Goal: Information Seeking & Learning: Learn about a topic

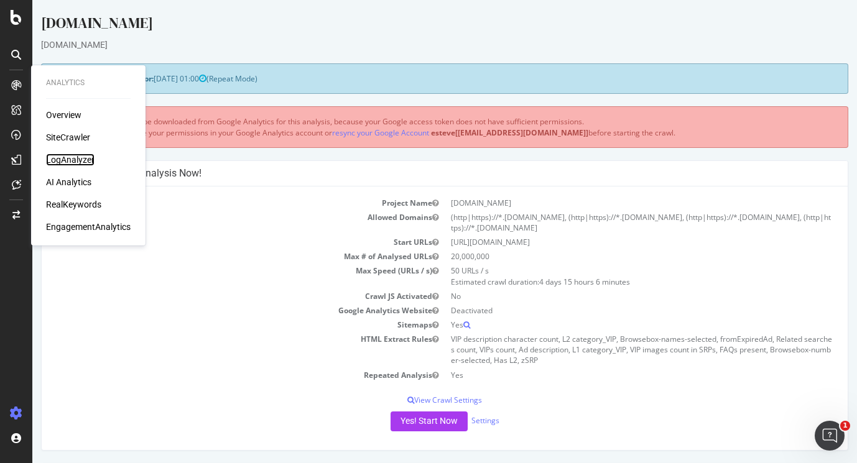
click at [71, 159] on div "LogAnalyzer" at bounding box center [70, 160] width 49 height 12
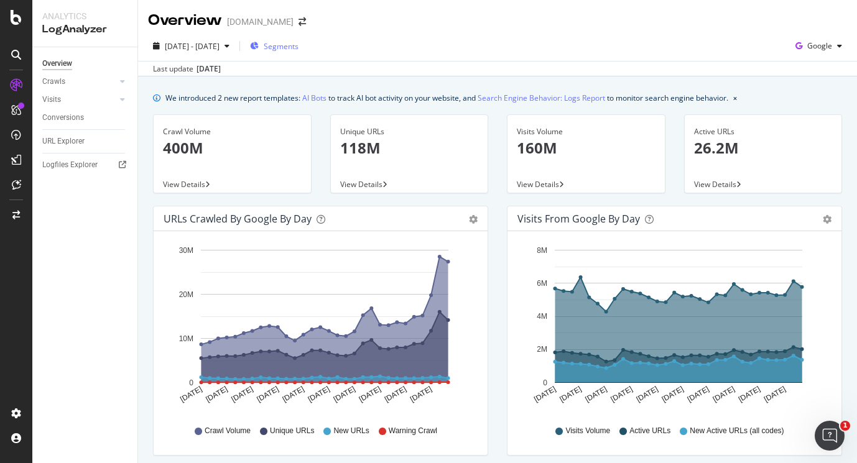
click at [299, 41] on span "Segments" at bounding box center [281, 46] width 35 height 11
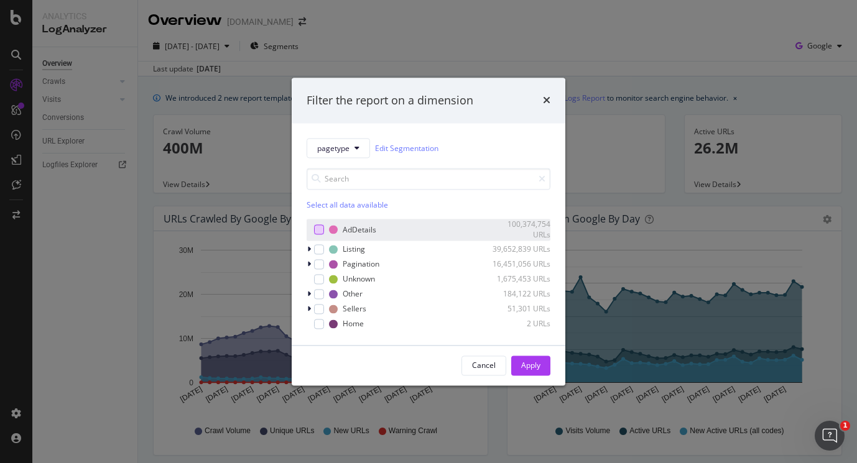
click at [315, 229] on div "modal" at bounding box center [319, 230] width 10 height 10
click at [517, 363] on button "Apply" at bounding box center [530, 366] width 39 height 20
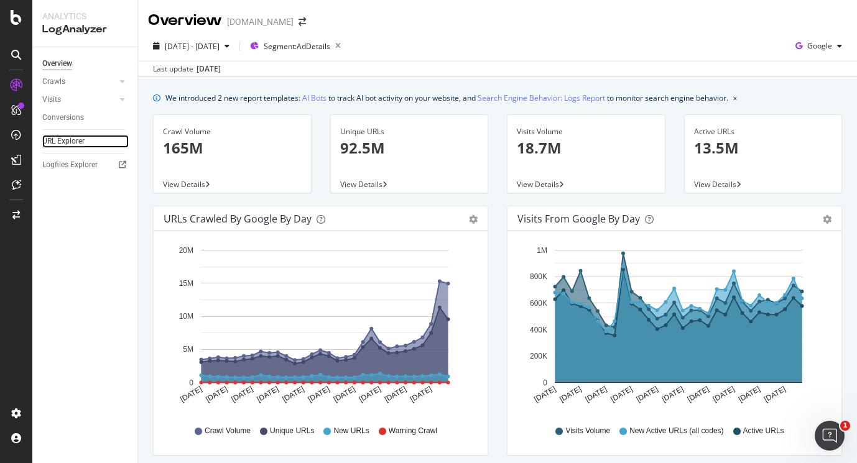
click at [60, 139] on div "URL Explorer" at bounding box center [63, 141] width 42 height 13
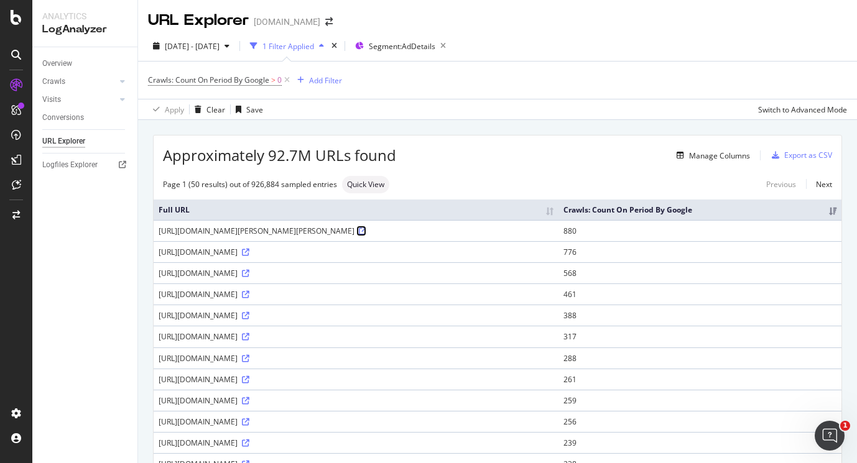
click at [366, 228] on icon at bounding box center [362, 231] width 7 height 7
click at [249, 252] on icon at bounding box center [245, 252] width 7 height 7
click at [249, 338] on icon at bounding box center [245, 336] width 7 height 7
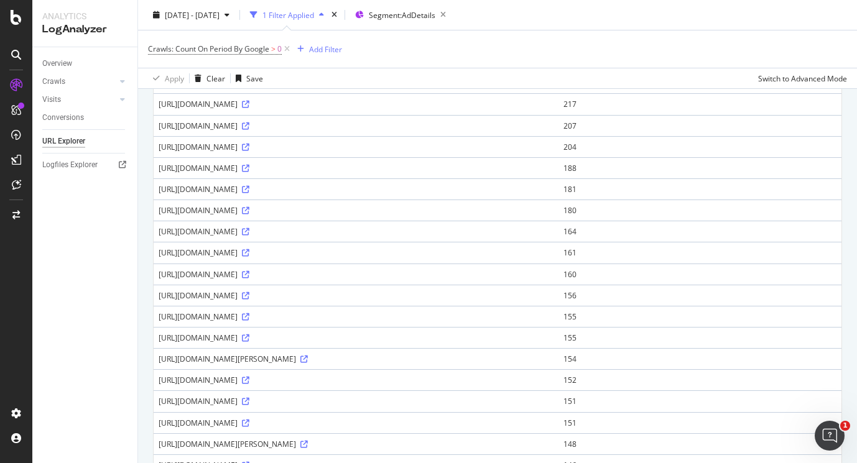
scroll to position [383, 0]
click at [308, 356] on icon at bounding box center [303, 357] width 7 height 7
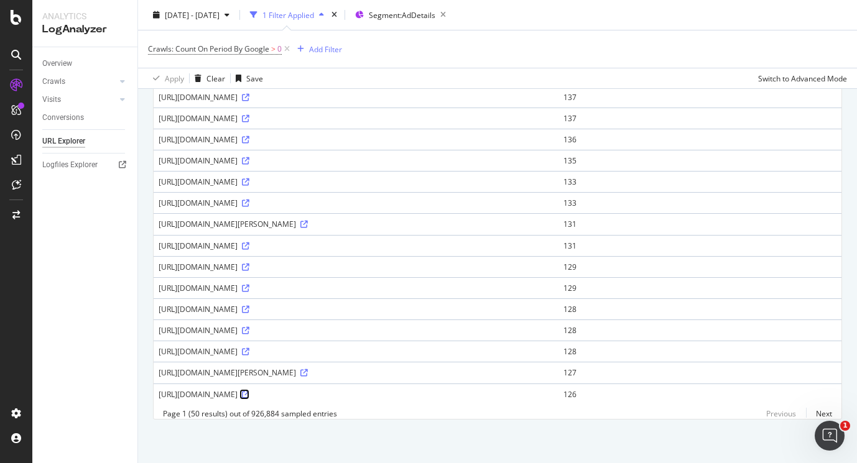
click at [249, 391] on icon at bounding box center [245, 394] width 7 height 7
click at [249, 348] on icon at bounding box center [245, 351] width 7 height 7
click at [249, 285] on icon at bounding box center [245, 288] width 7 height 7
click at [249, 177] on link at bounding box center [244, 182] width 9 height 11
click at [820, 411] on link "Next" at bounding box center [819, 414] width 26 height 18
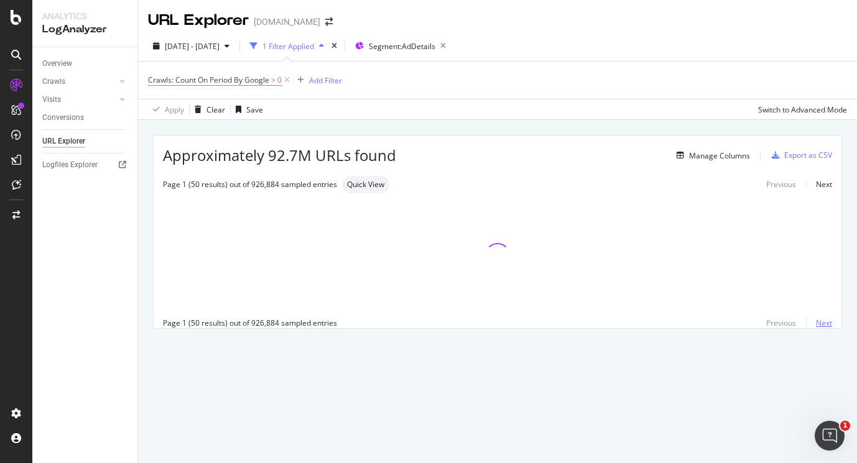
scroll to position [0, 0]
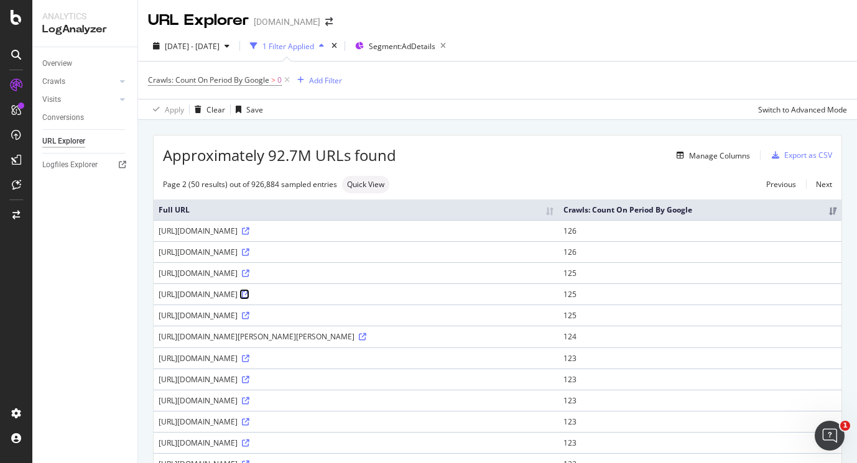
click at [249, 292] on icon at bounding box center [245, 294] width 7 height 7
click at [305, 75] on div "Add Filter" at bounding box center [317, 80] width 50 height 14
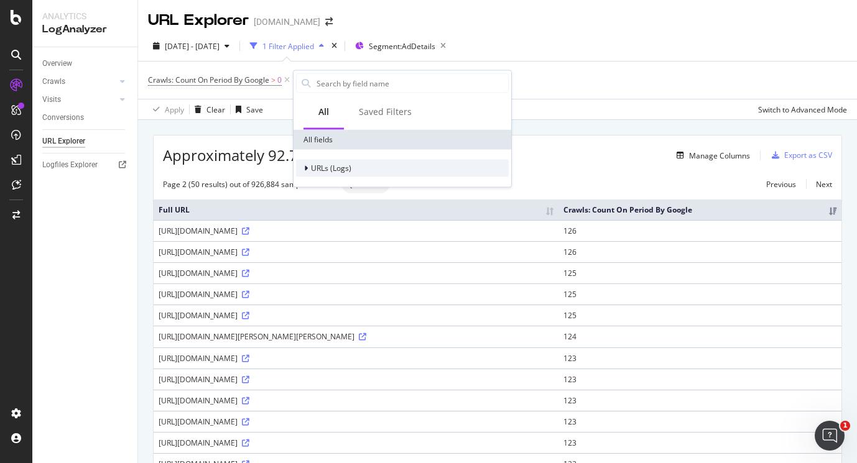
click at [301, 161] on div "URLs (Logs)" at bounding box center [402, 168] width 213 height 17
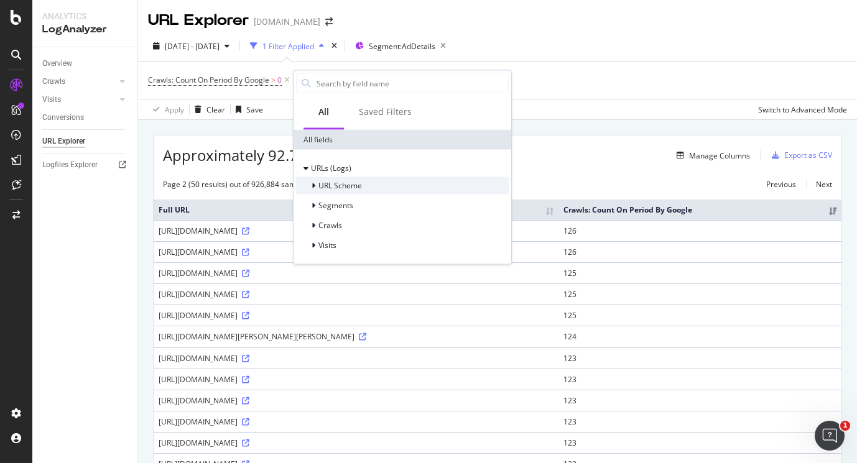
click at [307, 186] on div "URL Scheme" at bounding box center [329, 186] width 66 height 12
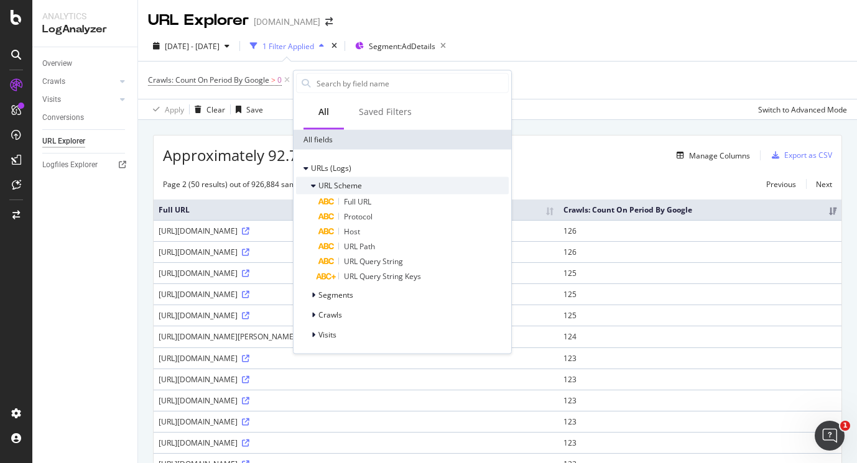
click at [308, 185] on div "URL Scheme" at bounding box center [329, 186] width 66 height 12
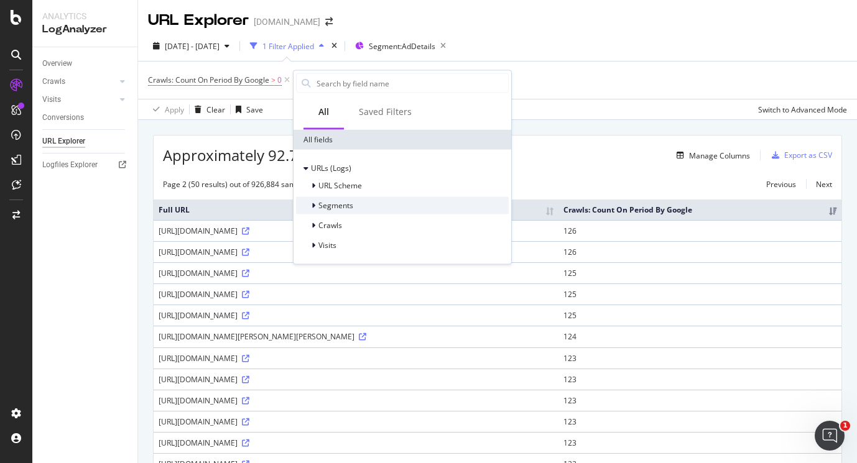
click at [311, 201] on div at bounding box center [314, 206] width 7 height 12
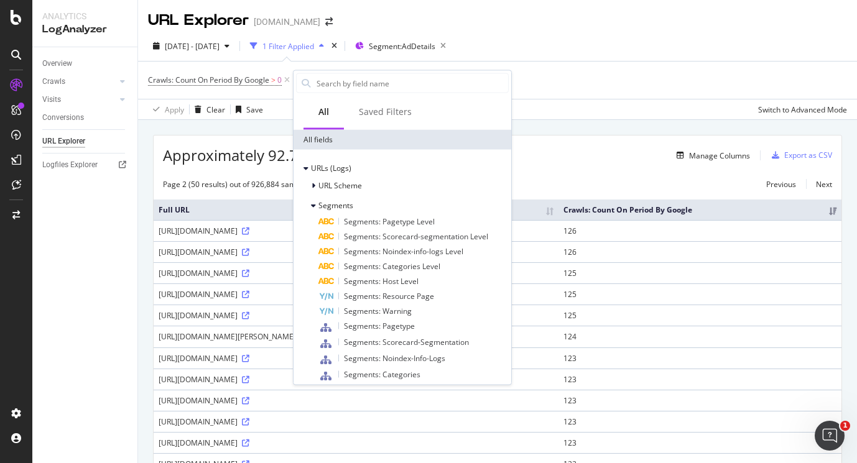
scroll to position [65, 0]
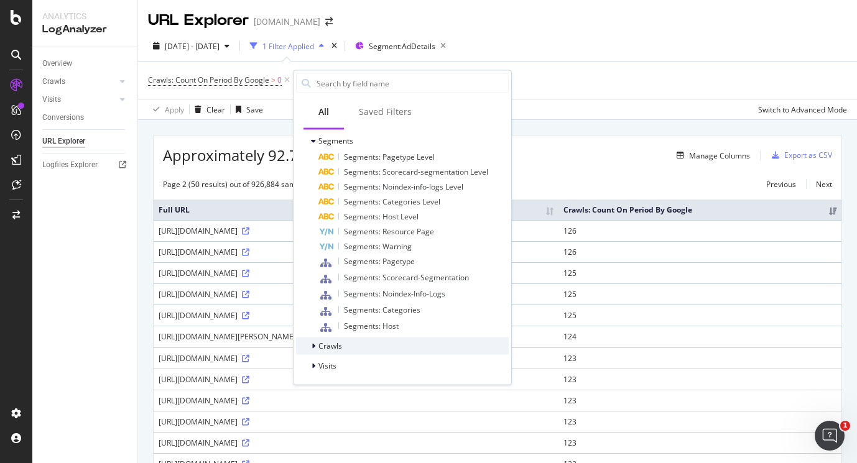
click at [314, 344] on icon at bounding box center [314, 346] width 4 height 7
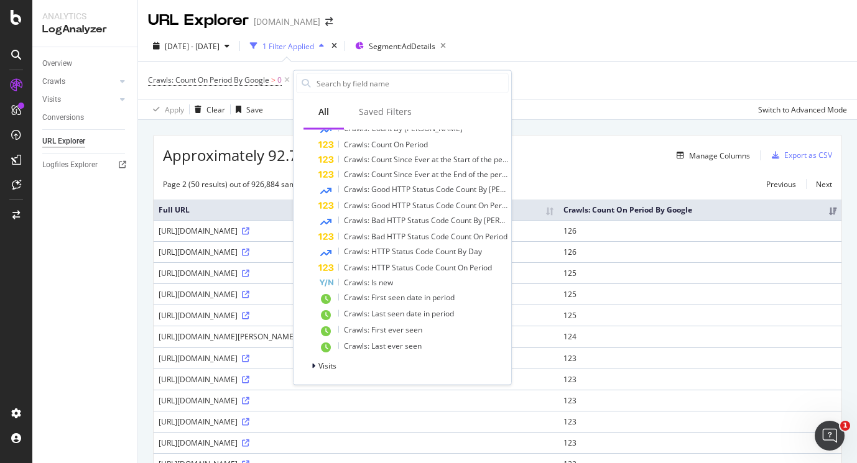
scroll to position [0, 0]
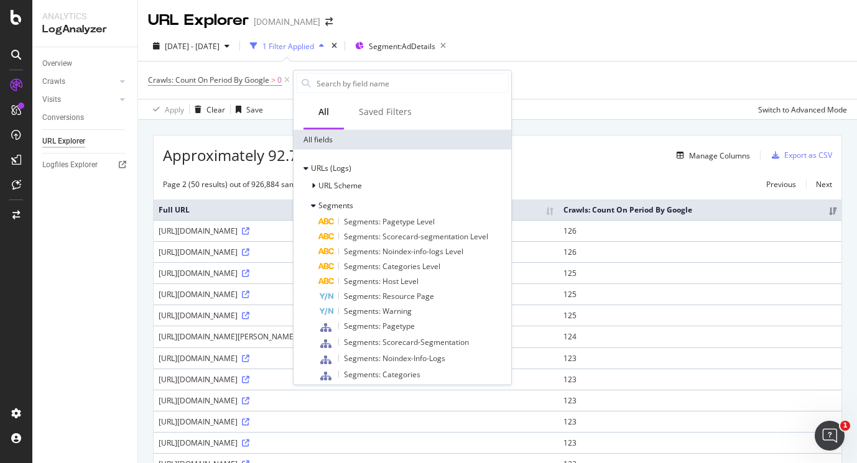
click at [565, 81] on div "Crawls: Count On Period By Google > 0 Add Filter" at bounding box center [497, 80] width 699 height 37
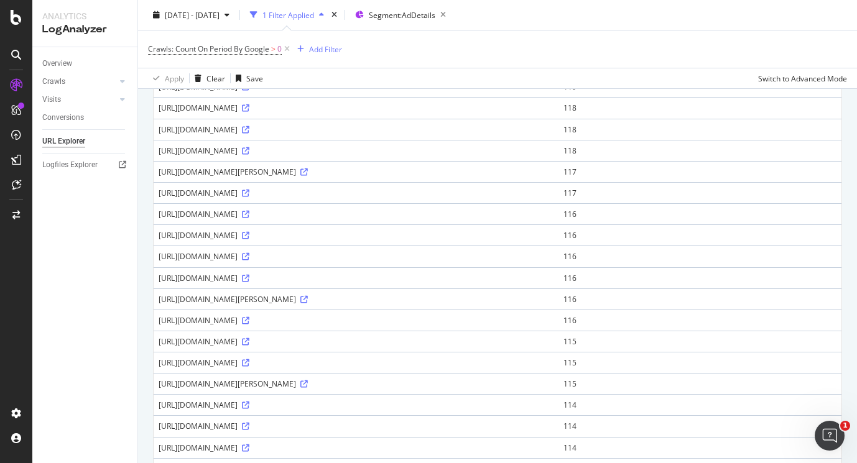
scroll to position [549, 0]
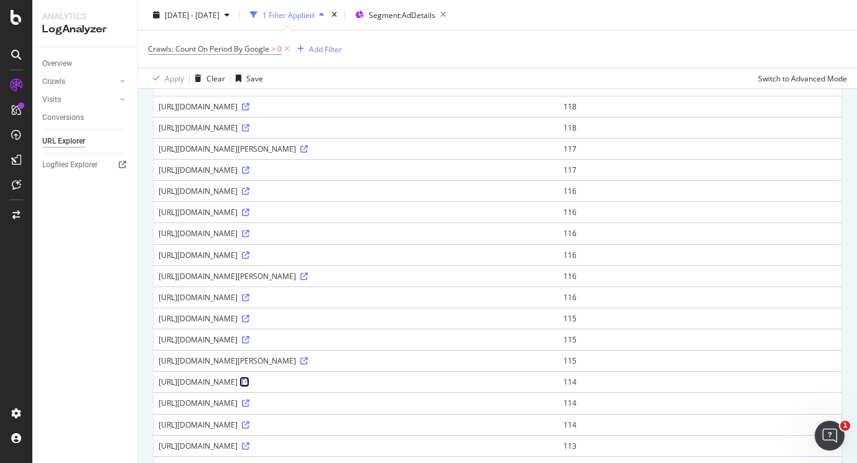
click at [249, 381] on icon at bounding box center [245, 382] width 7 height 7
click at [249, 255] on icon at bounding box center [245, 255] width 7 height 7
click at [249, 165] on link at bounding box center [244, 170] width 9 height 11
click at [553, 279] on div "[URL][DOMAIN_NAME][PERSON_NAME]" at bounding box center [356, 276] width 395 height 11
click at [308, 279] on icon at bounding box center [303, 276] width 7 height 7
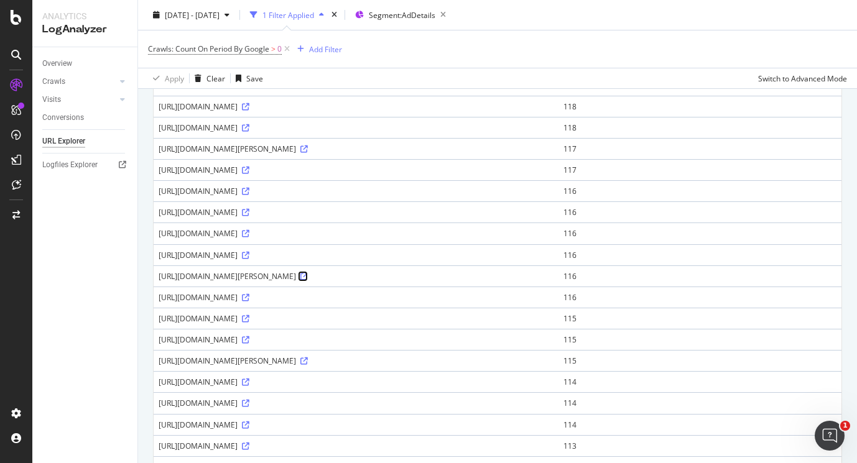
scroll to position [886, 0]
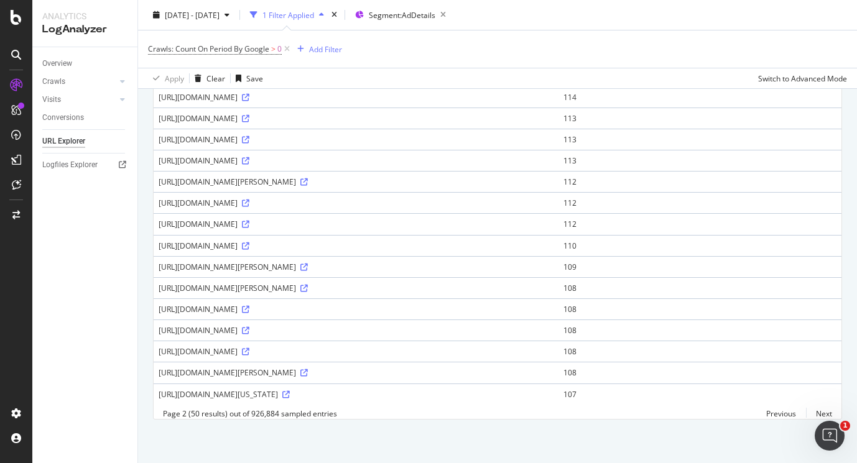
click at [558, 362] on td "[URL][DOMAIN_NAME][PERSON_NAME]" at bounding box center [356, 372] width 405 height 21
click at [308, 369] on icon at bounding box center [303, 372] width 7 height 7
click at [290, 389] on link at bounding box center [284, 394] width 9 height 11
click at [812, 412] on link "Next" at bounding box center [819, 414] width 26 height 18
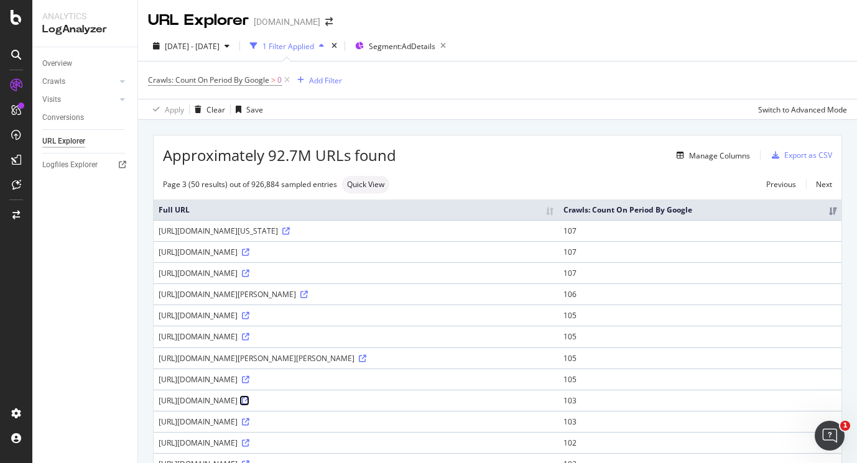
click at [249, 397] on icon at bounding box center [245, 400] width 7 height 7
